Goal: Complete application form

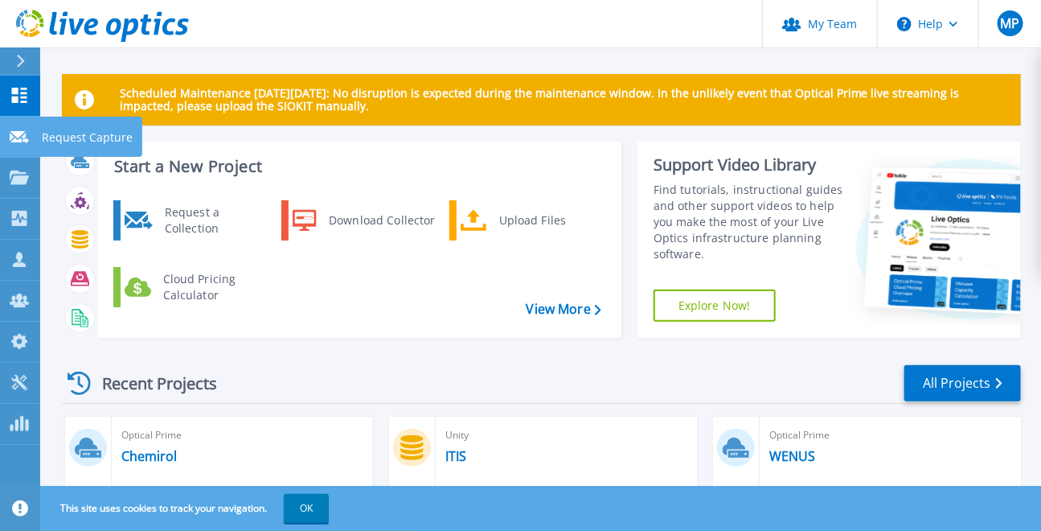
click at [14, 133] on icon at bounding box center [19, 137] width 19 height 12
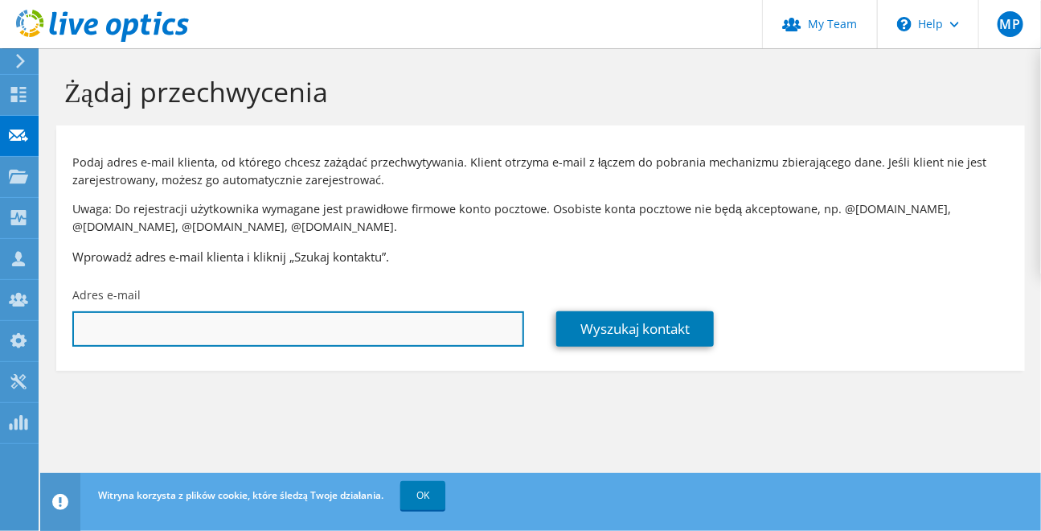
click at [396, 318] on input "text" at bounding box center [298, 328] width 452 height 35
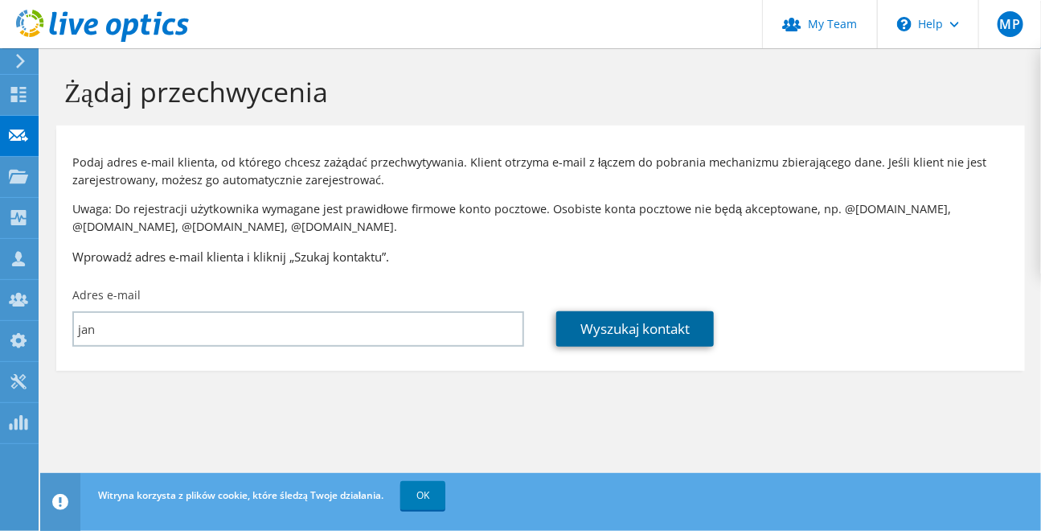
click at [617, 327] on link "Wyszukaj kontakt" at bounding box center [635, 328] width 158 height 35
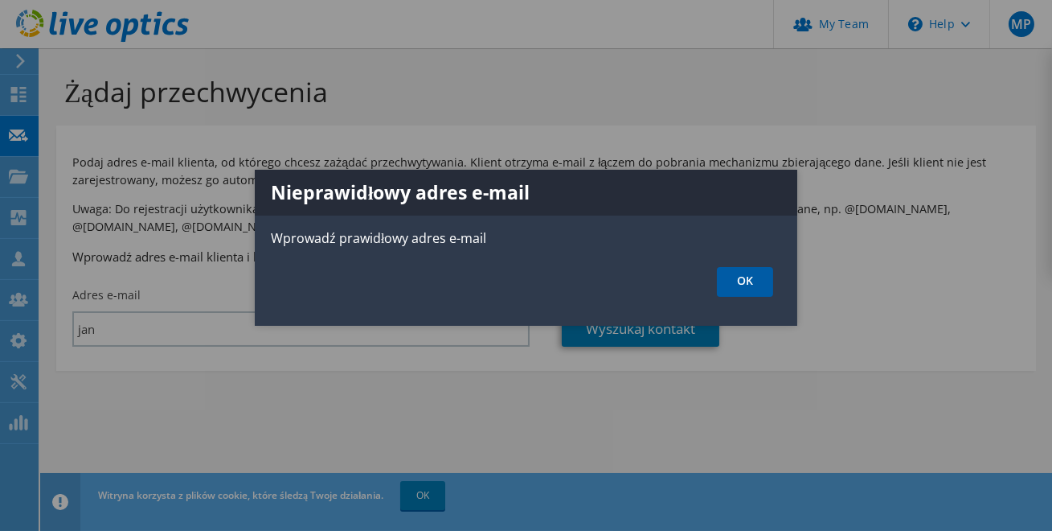
click at [762, 282] on link "OK" at bounding box center [745, 282] width 56 height 30
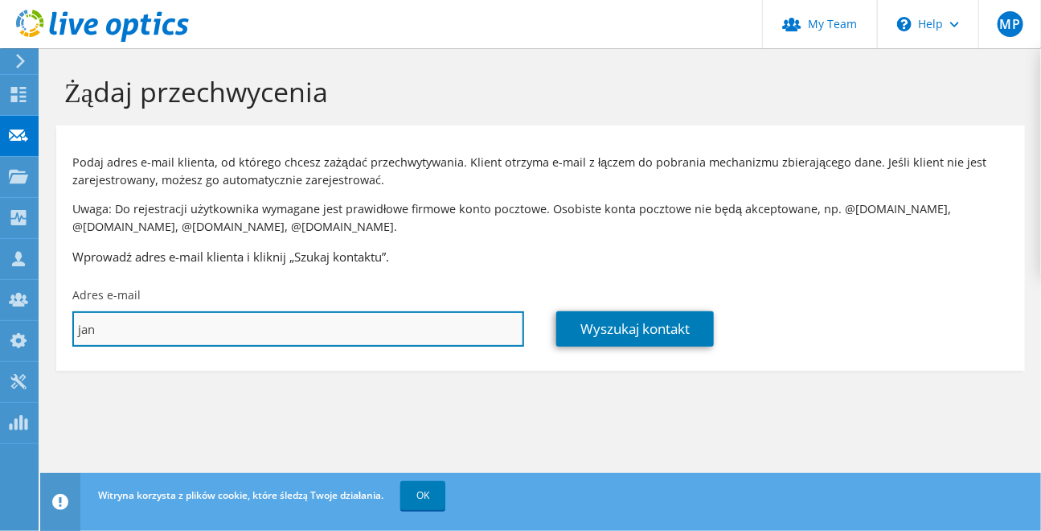
click at [265, 327] on input "jan" at bounding box center [298, 328] width 452 height 35
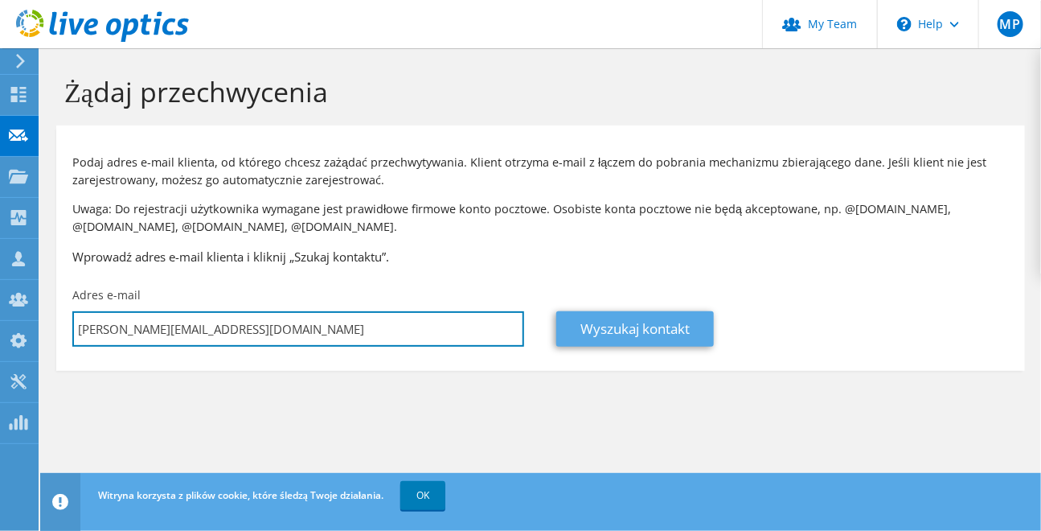
type input "jan.tonak@chemirol.com.pl"
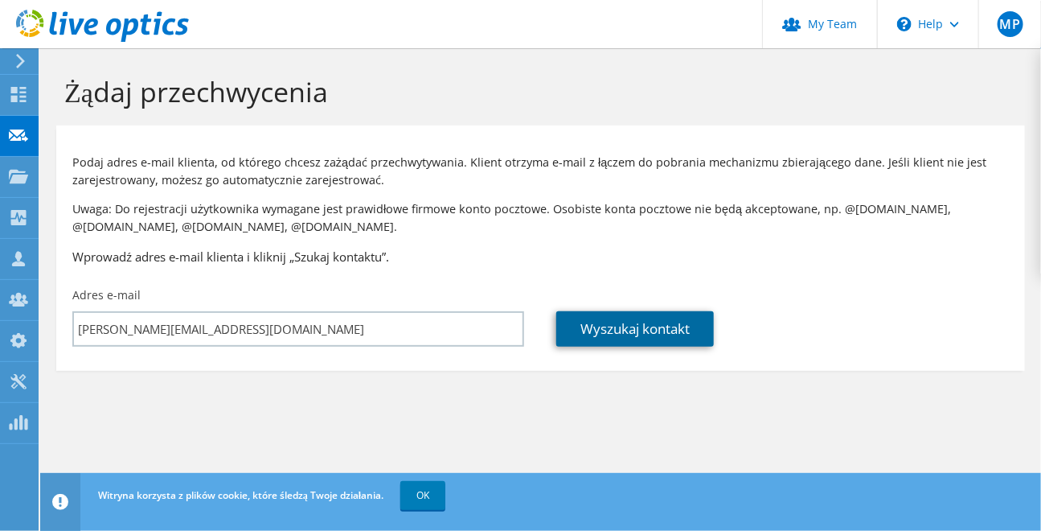
click at [603, 325] on link "Wyszukaj kontakt" at bounding box center [635, 328] width 158 height 35
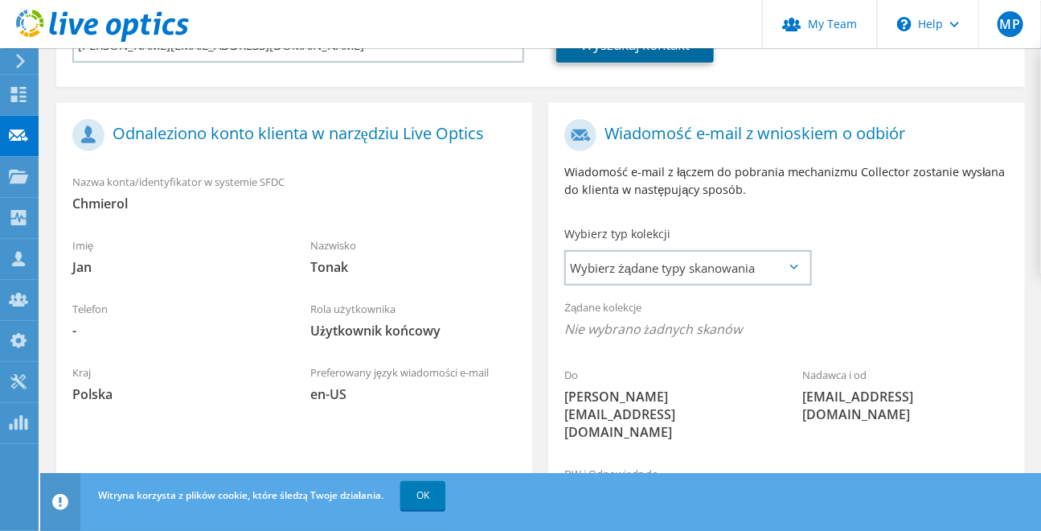
scroll to position [346, 0]
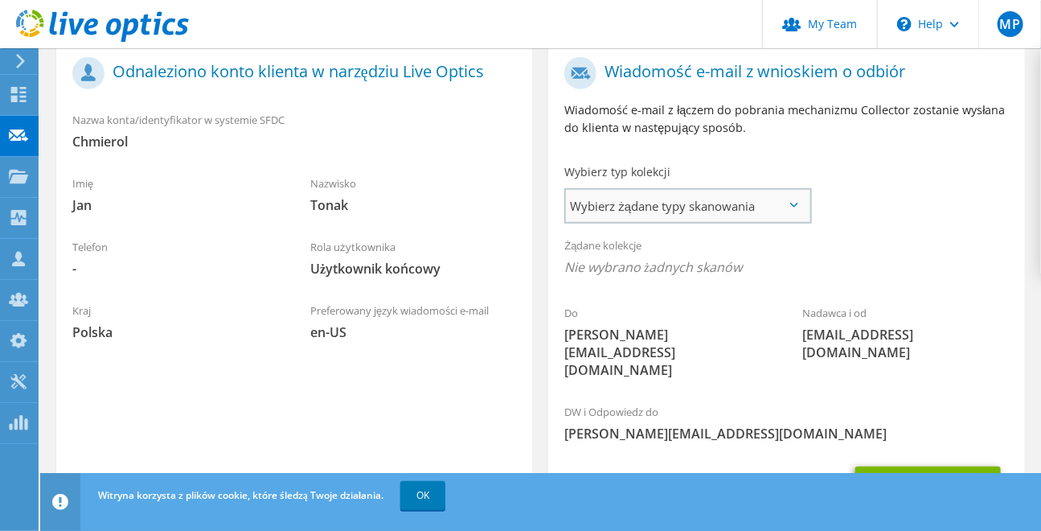
click at [660, 220] on span "Wybierz żądane typy skanowania" at bounding box center [688, 206] width 244 height 32
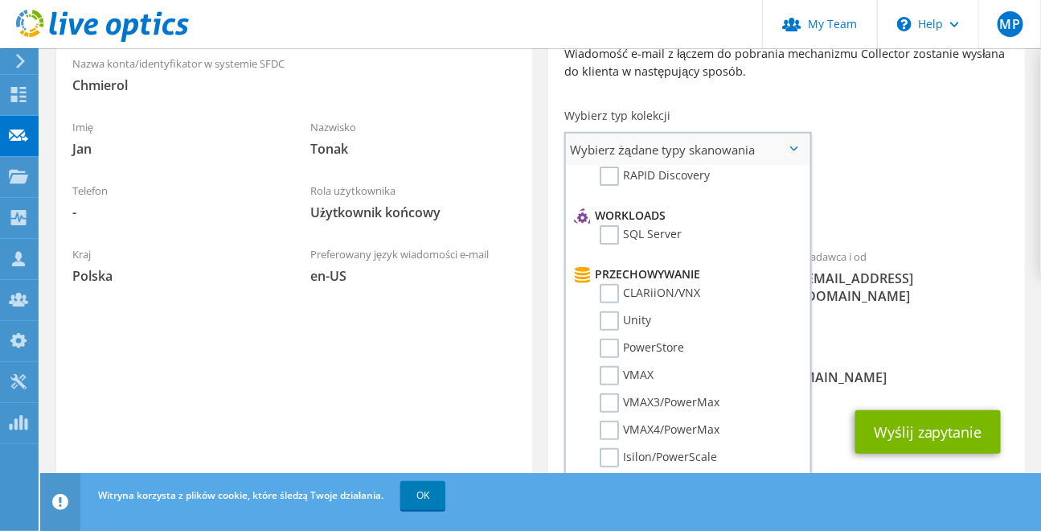
scroll to position [0, 0]
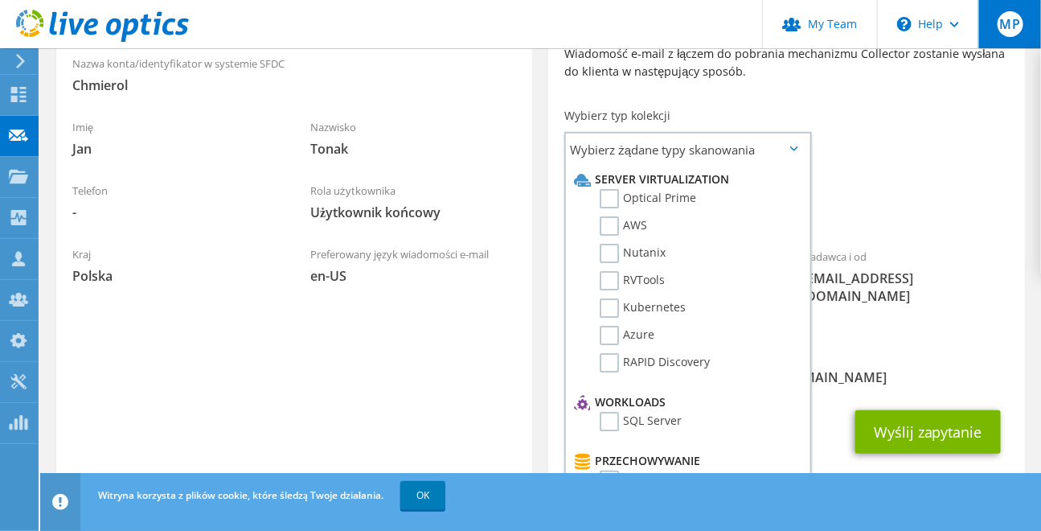
click at [1018, 30] on span "MP" at bounding box center [1011, 24] width 26 height 26
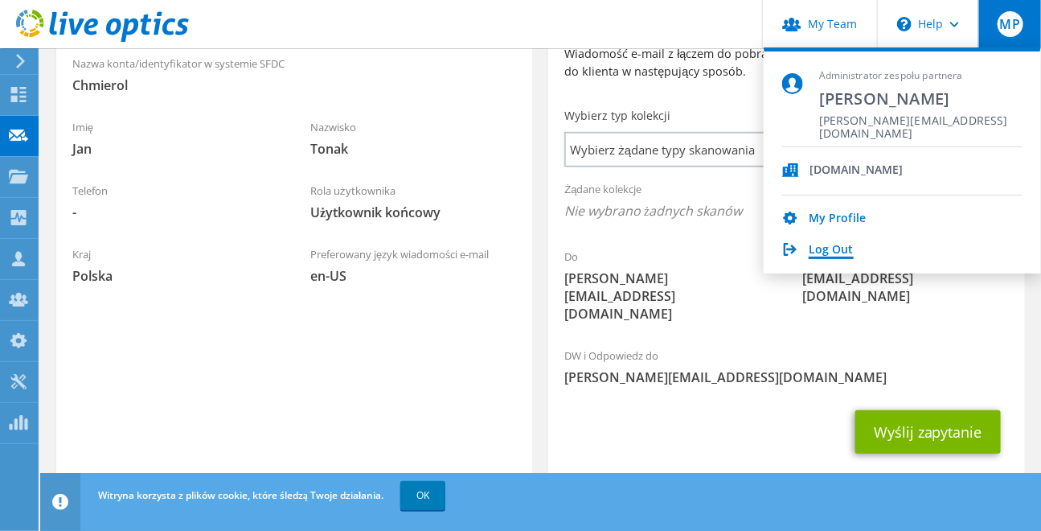
click at [834, 254] on link "Log Out" at bounding box center [831, 250] width 45 height 15
